Goal: Transaction & Acquisition: Register for event/course

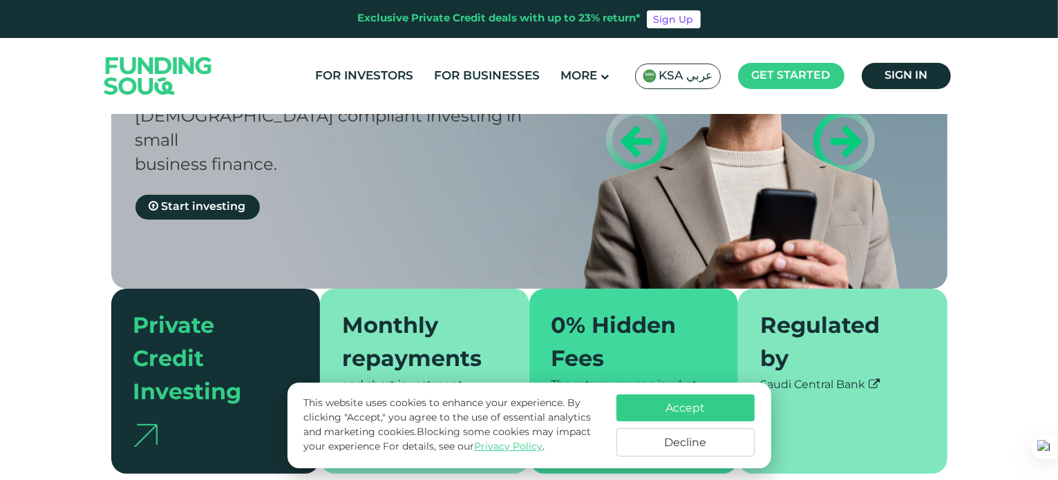
scroll to position [204, 0]
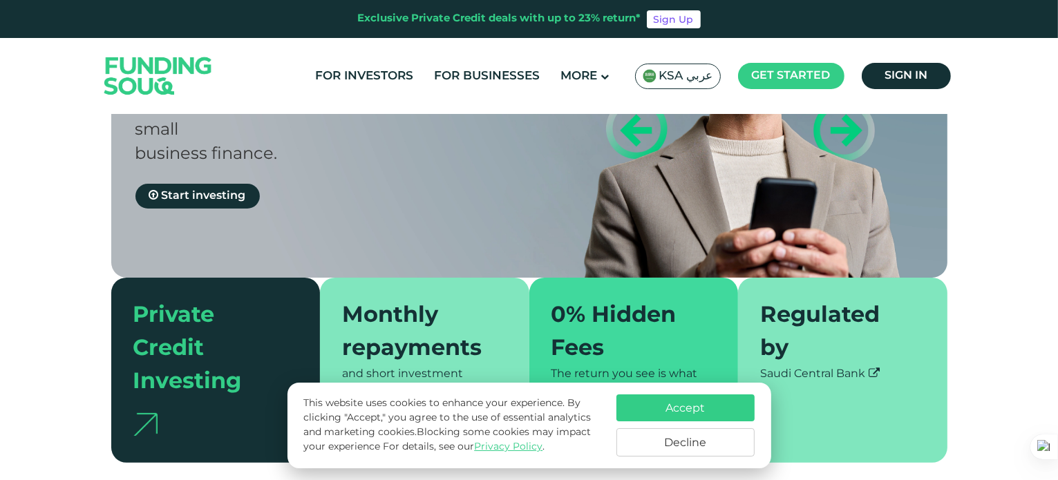
click at [680, 411] on button "Accept" at bounding box center [685, 408] width 138 height 27
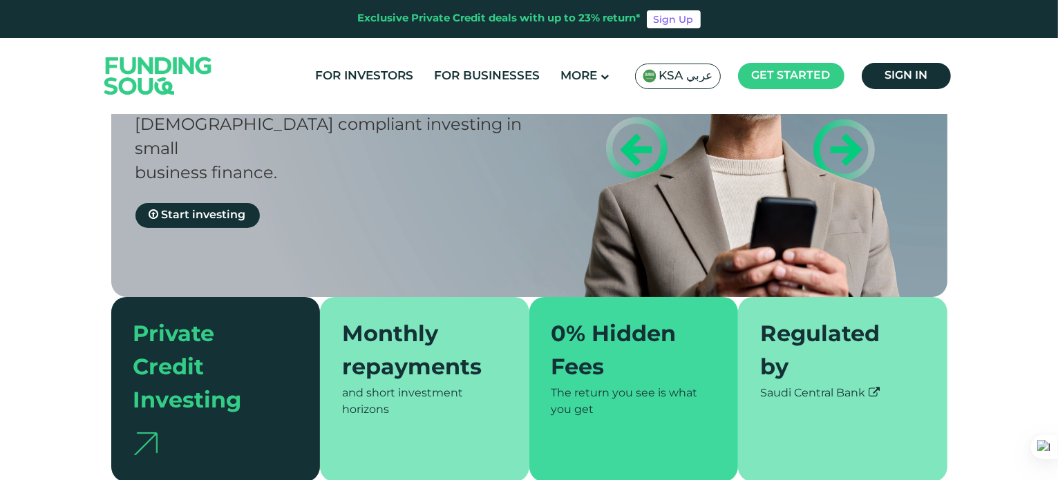
scroll to position [184, 0]
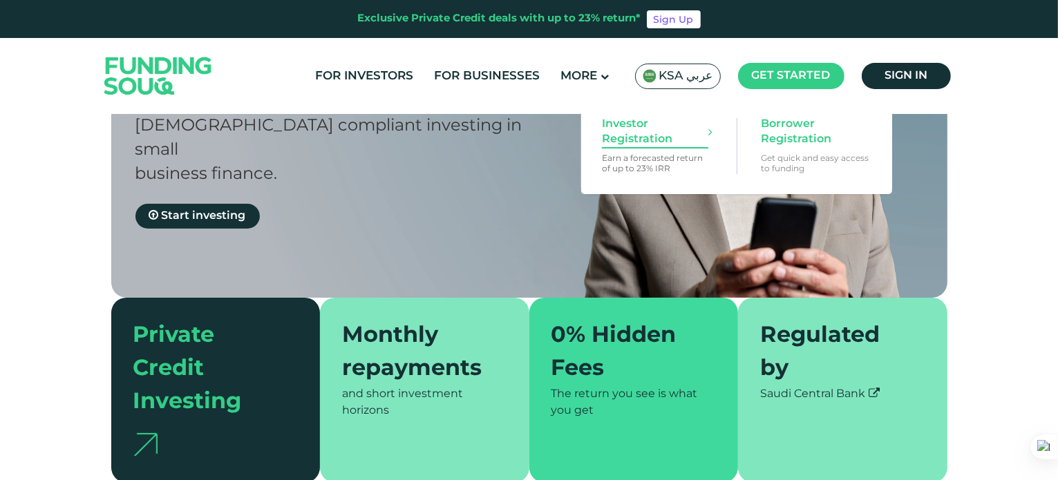
click at [691, 135] on span "Investor Registration" at bounding box center [655, 132] width 106 height 30
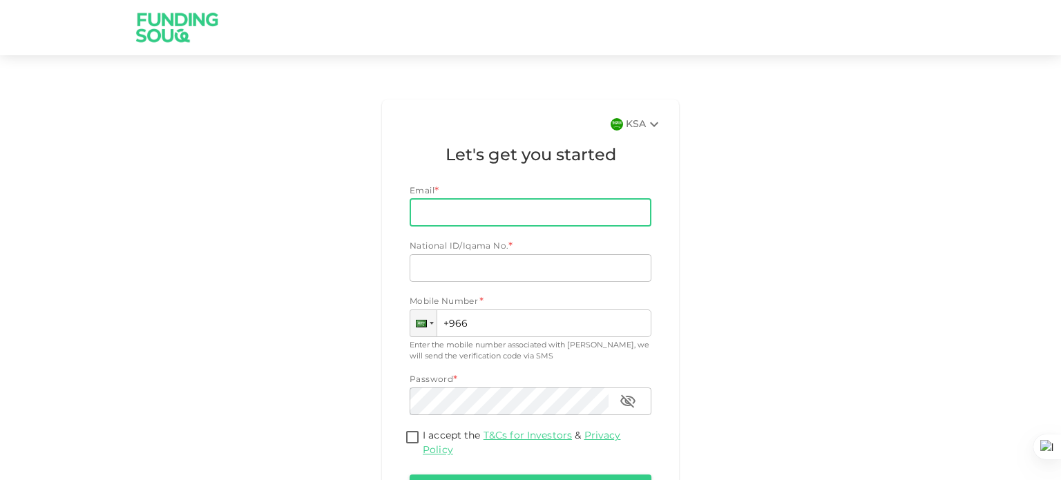
click at [544, 204] on input "Email" at bounding box center [523, 213] width 227 height 28
click at [580, 214] on input "Email" at bounding box center [523, 213] width 227 height 28
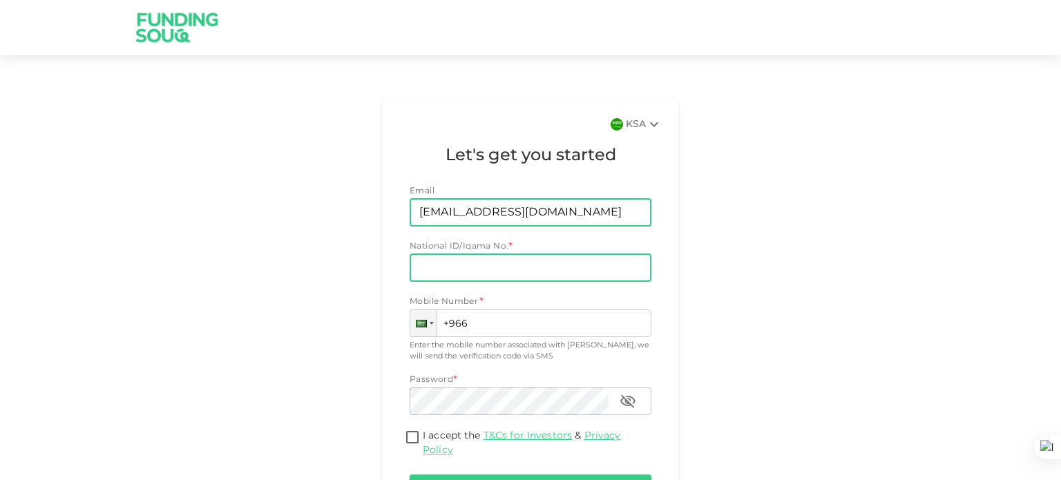
type input "lemueltinotendatinoziva@gmail.com"
click at [583, 268] on input "National ID/Iqama No." at bounding box center [531, 268] width 242 height 28
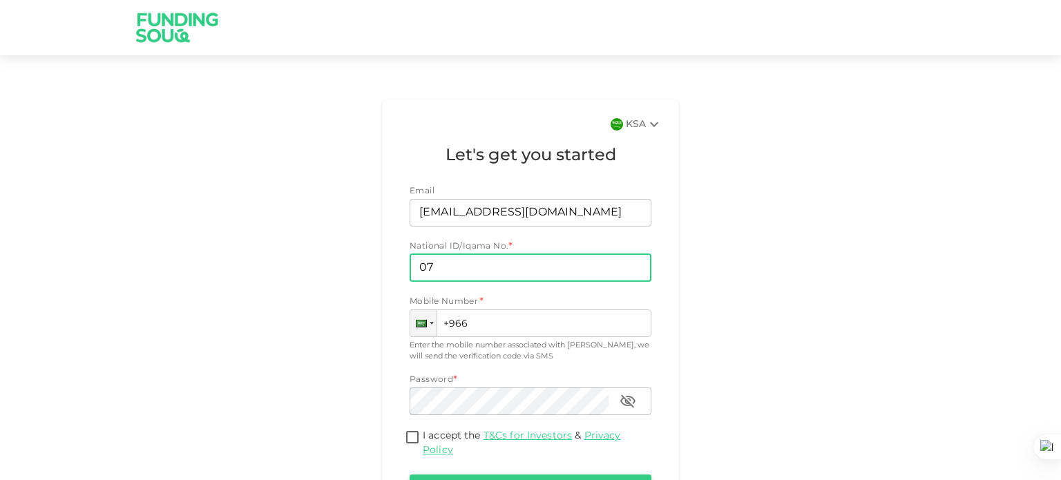
type input "0"
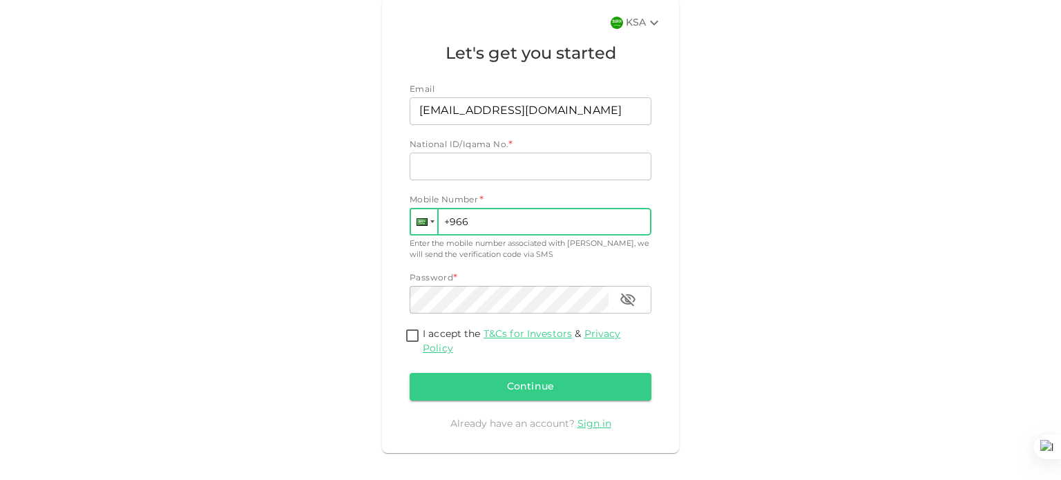
click at [412, 215] on div at bounding box center [424, 221] width 26 height 25
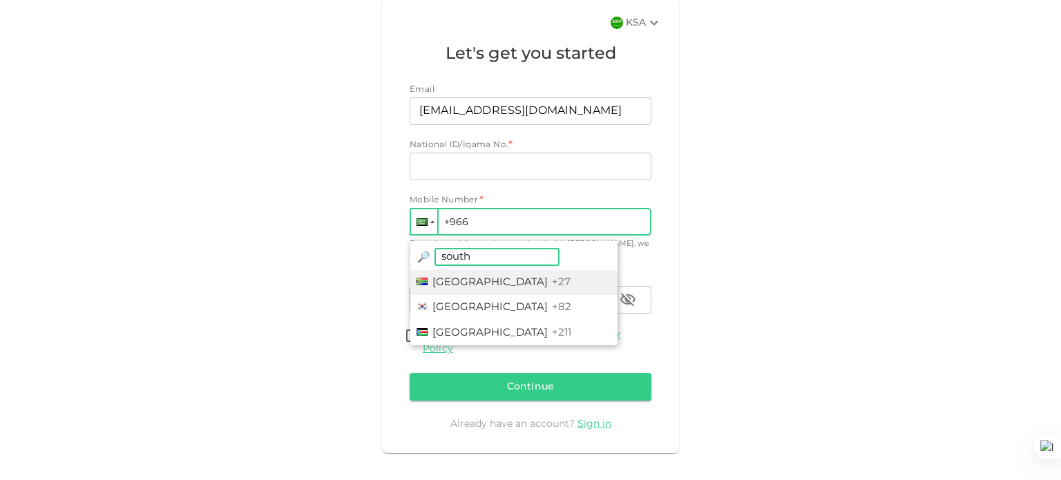
type input "south"
click at [460, 272] on li "South Africa +27" at bounding box center [513, 283] width 207 height 26
type input "+27"
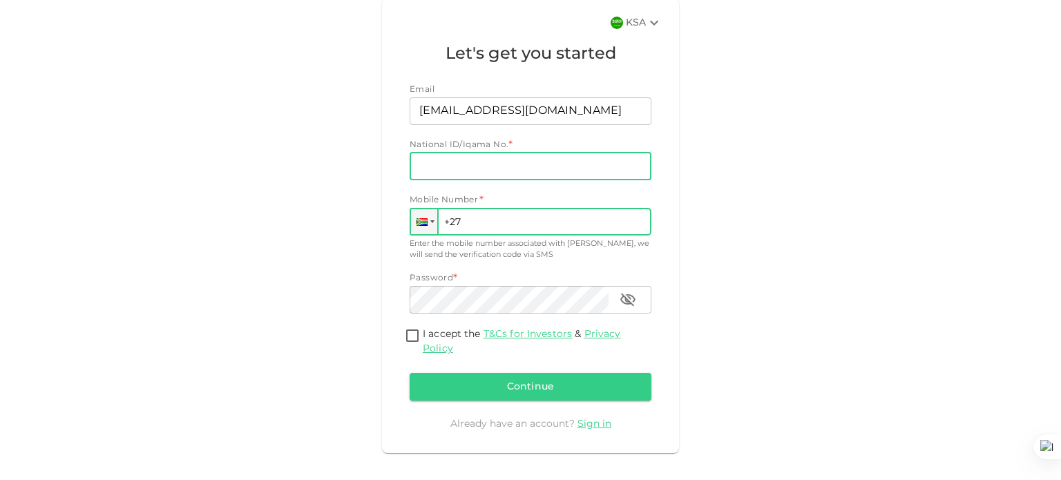
click at [491, 165] on input "National ID/Iqama No." at bounding box center [531, 167] width 242 height 28
type input "0607296418"
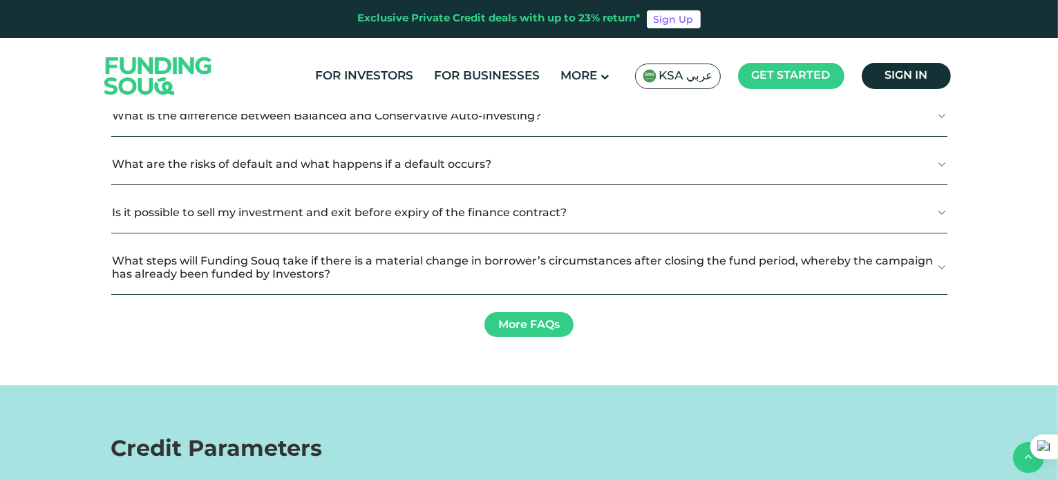
scroll to position [1515, 0]
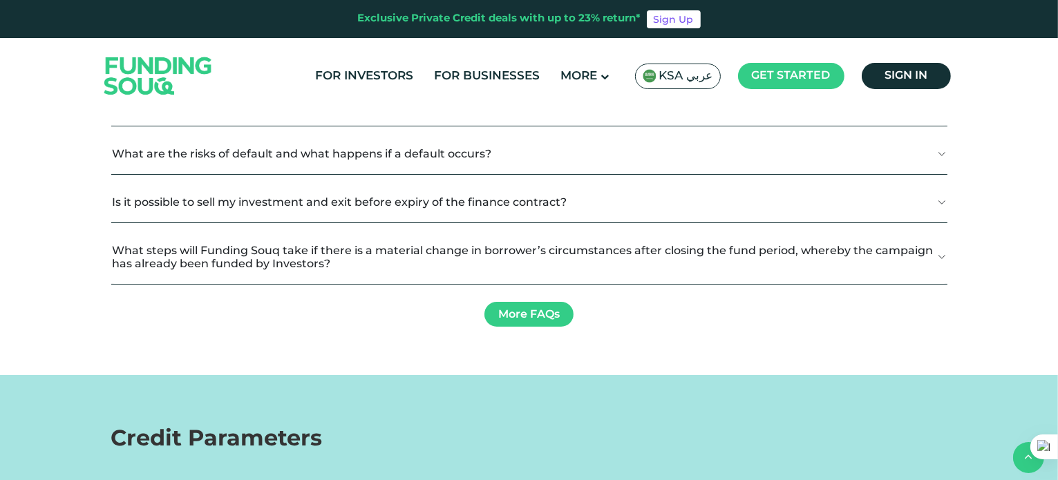
drag, startPoint x: 307, startPoint y: 262, endPoint x: 303, endPoint y: 272, distance: 10.3
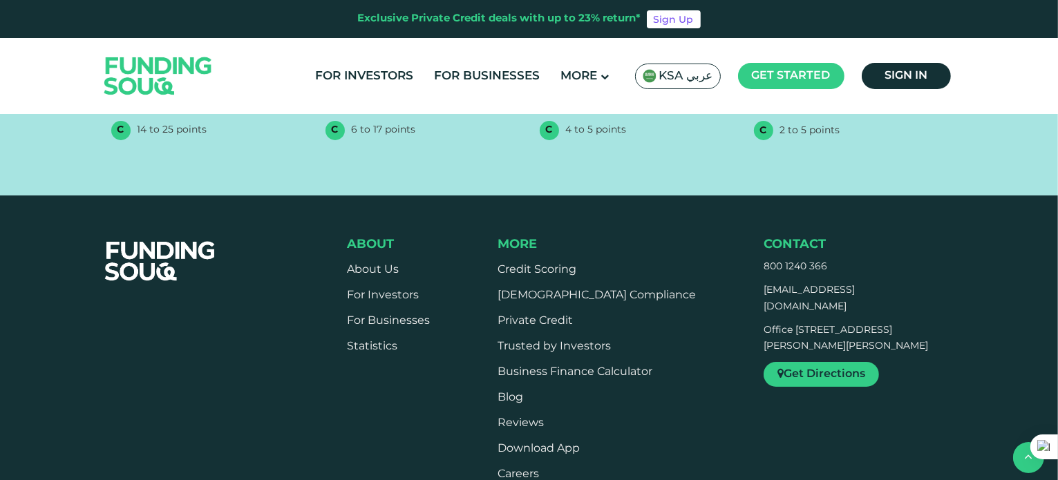
scroll to position [2701, 0]
drag, startPoint x: 171, startPoint y: 264, endPoint x: 205, endPoint y: 267, distance: 34.0
type tc-range-slider "1000000"
drag, startPoint x: 205, startPoint y: 267, endPoint x: 365, endPoint y: 272, distance: 159.7
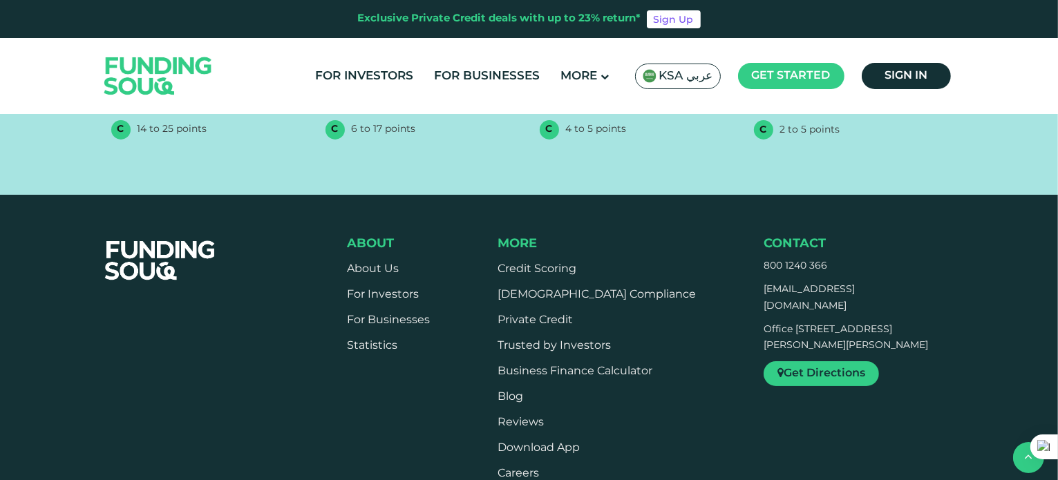
drag, startPoint x: 554, startPoint y: 265, endPoint x: 412, endPoint y: 263, distance: 142.4
drag, startPoint x: 453, startPoint y: 263, endPoint x: 401, endPoint y: 269, distance: 51.5
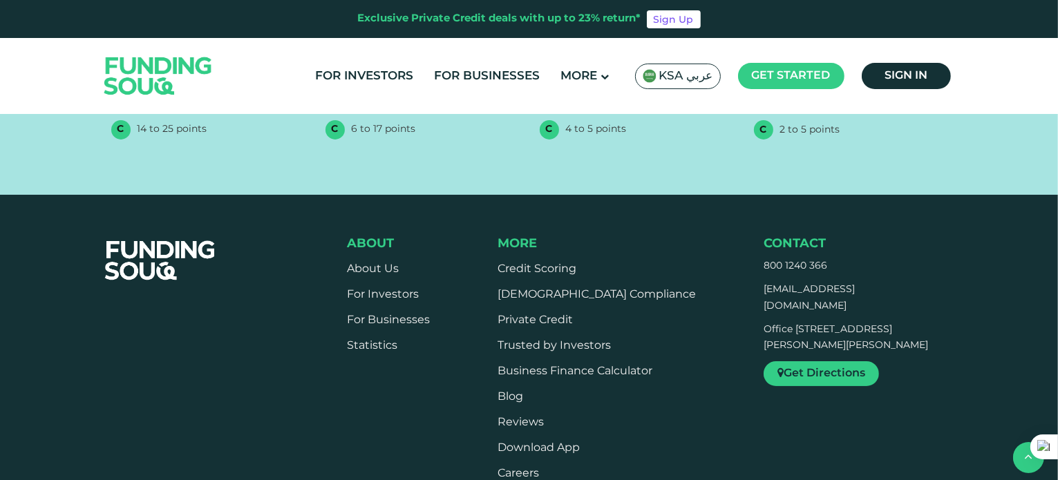
drag, startPoint x: 459, startPoint y: 262, endPoint x: 397, endPoint y: 256, distance: 61.7
type tc-range-slider "1"
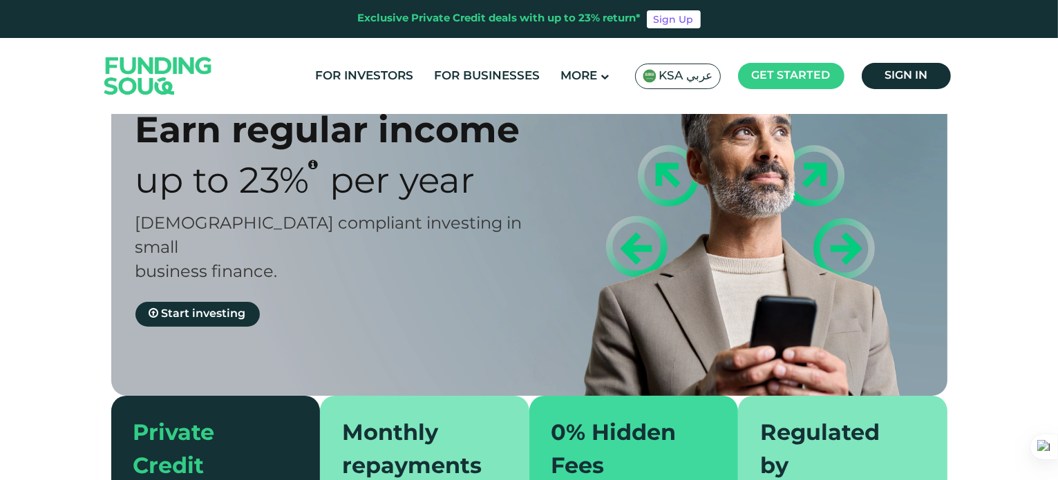
scroll to position [0, 0]
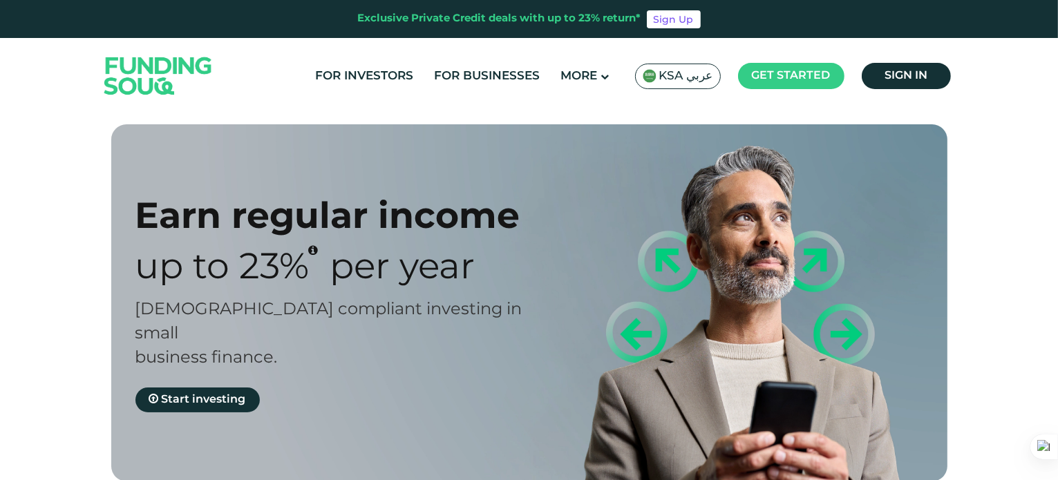
click at [652, 72] on img at bounding box center [650, 76] width 14 height 14
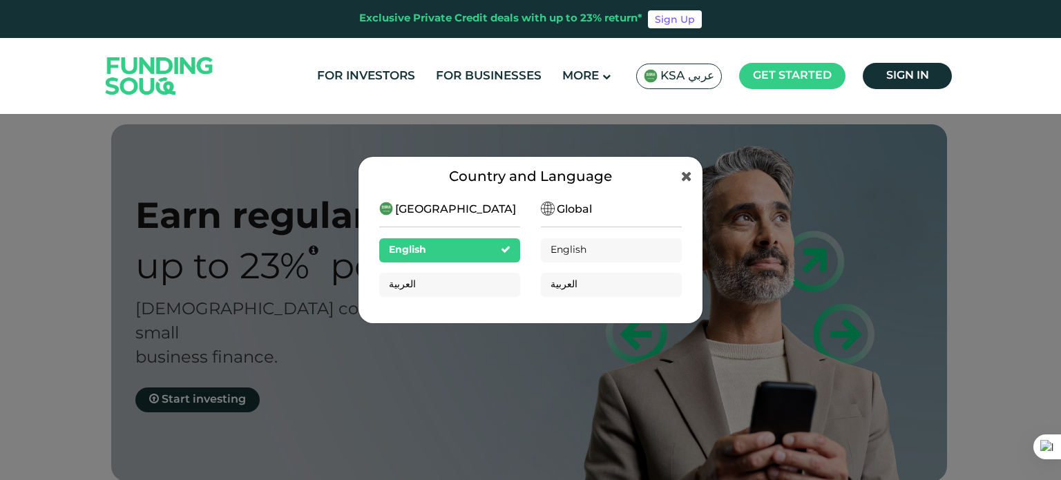
click at [383, 205] on img at bounding box center [386, 209] width 14 height 14
click at [686, 180] on icon at bounding box center [686, 176] width 11 height 14
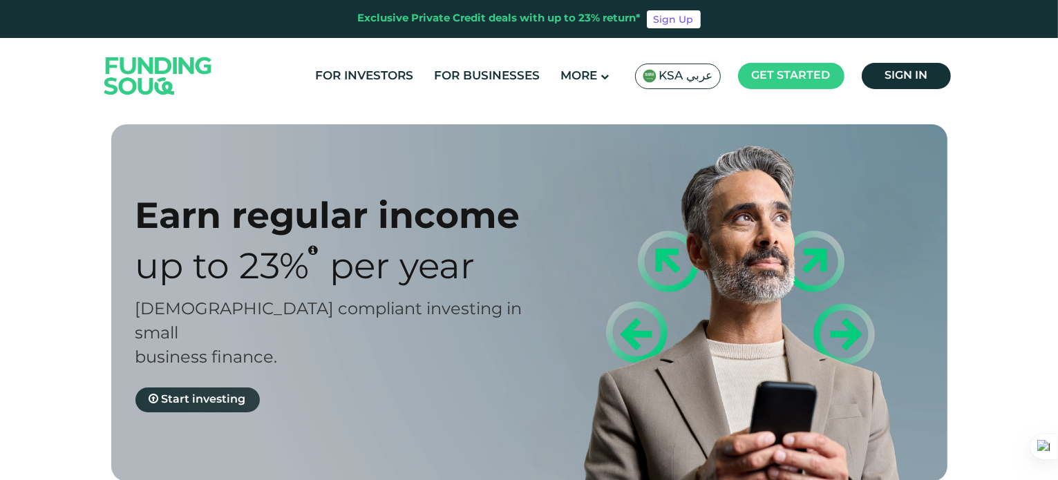
click at [207, 395] on span "Start investing" at bounding box center [204, 400] width 84 height 10
